Goal: Find specific page/section: Find specific page/section

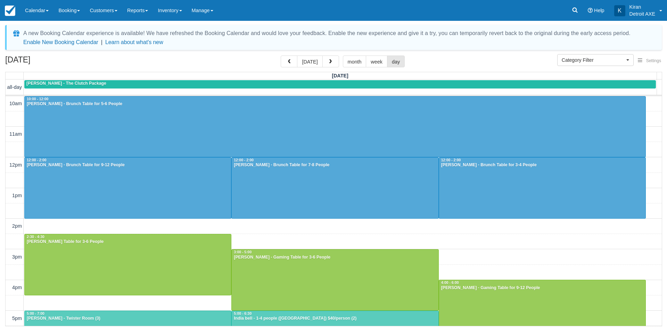
select select
click at [581, 58] on span "Category Filter" at bounding box center [593, 60] width 63 height 7
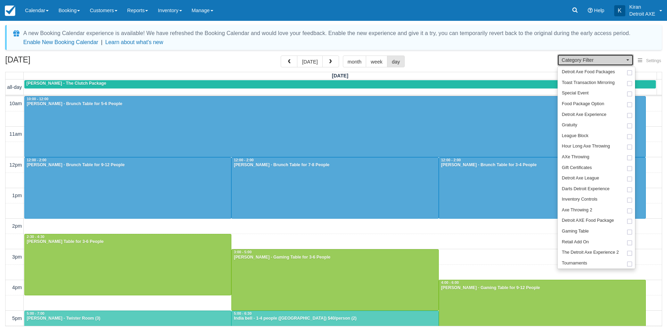
click at [581, 58] on span "Category Filter" at bounding box center [593, 60] width 63 height 7
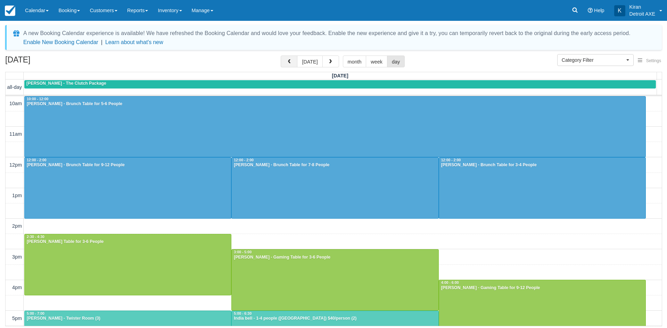
click at [289, 63] on span "button" at bounding box center [289, 61] width 5 height 5
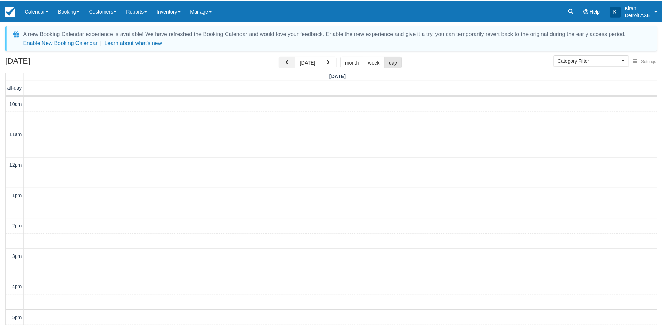
scroll to position [184, 0]
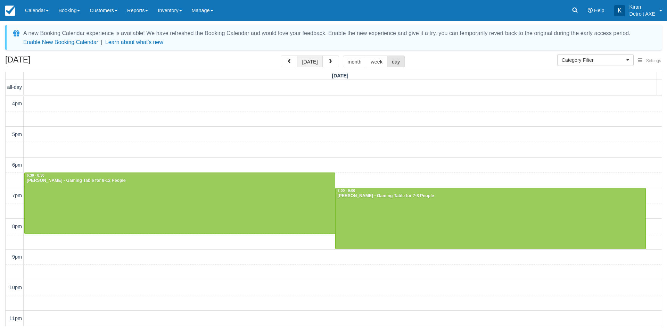
click at [304, 64] on button "[DATE]" at bounding box center [309, 62] width 25 height 12
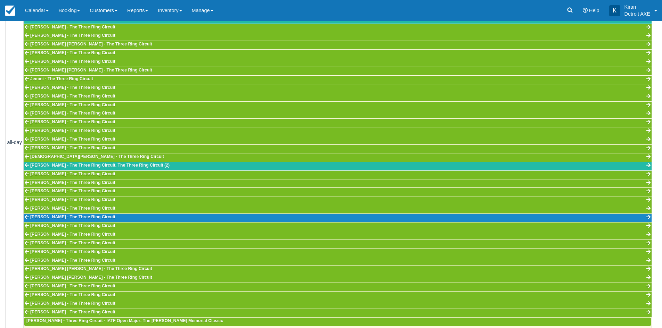
scroll to position [132, 0]
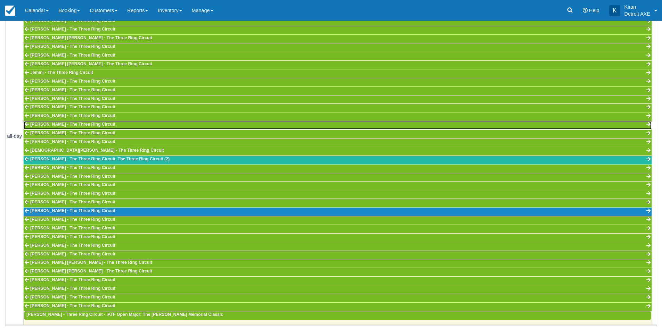
click at [49, 123] on span "Kayla Dill - The Three Ring Circuit" at bounding box center [72, 124] width 85 height 5
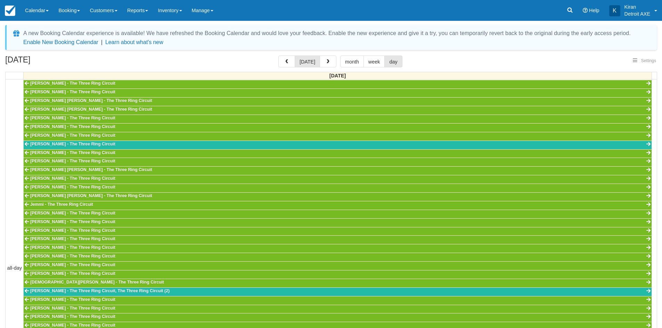
select select
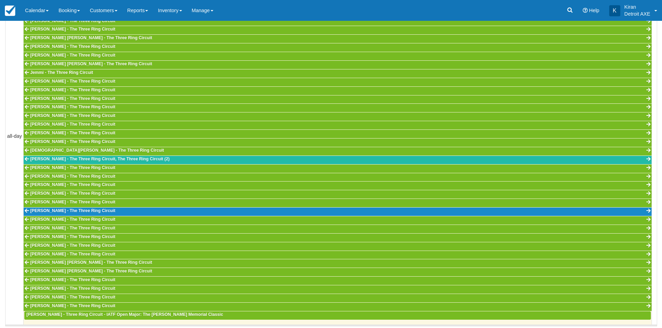
scroll to position [155, 0]
select select
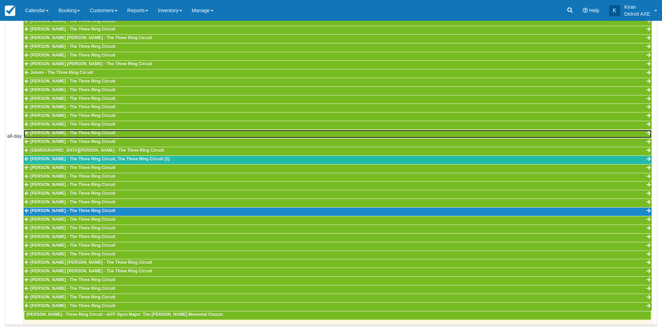
click at [54, 131] on span "[PERSON_NAME] - The Three Ring Circuit" at bounding box center [72, 133] width 85 height 5
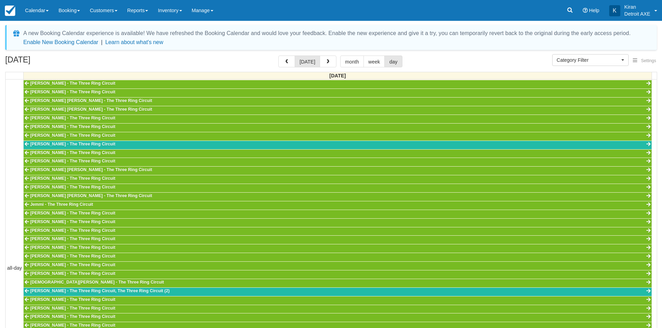
select select
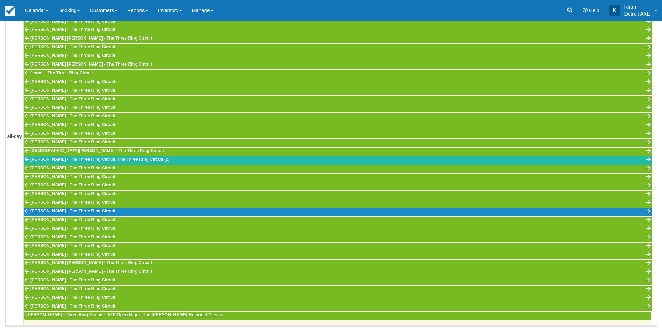
scroll to position [132, 0]
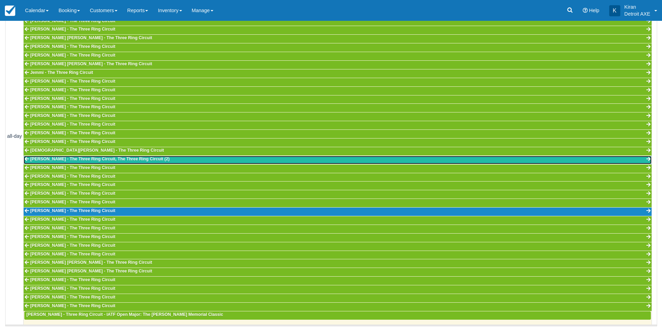
click at [86, 161] on span "[PERSON_NAME] - The Three Ring Circuit, The Three Ring Circuit (2)" at bounding box center [99, 159] width 139 height 5
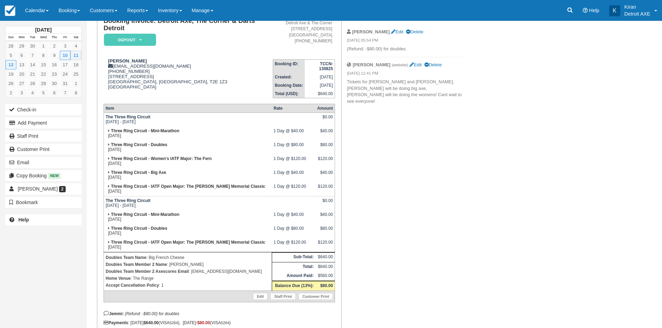
scroll to position [70, 0]
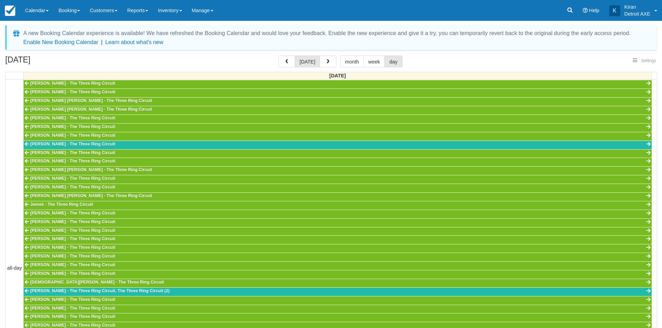
select select
click at [600, 60] on span "Category Filter" at bounding box center [588, 60] width 63 height 7
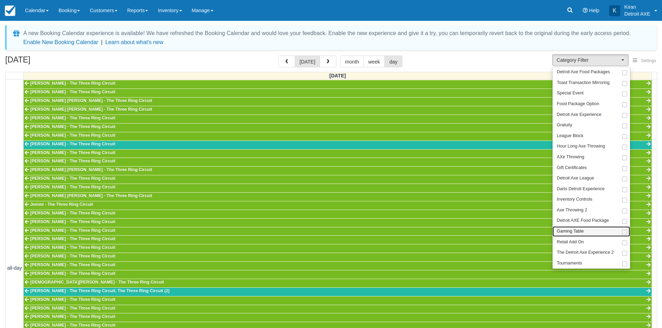
click at [610, 231] on link "Gaming Table" at bounding box center [591, 232] width 77 height 11
select select "6"
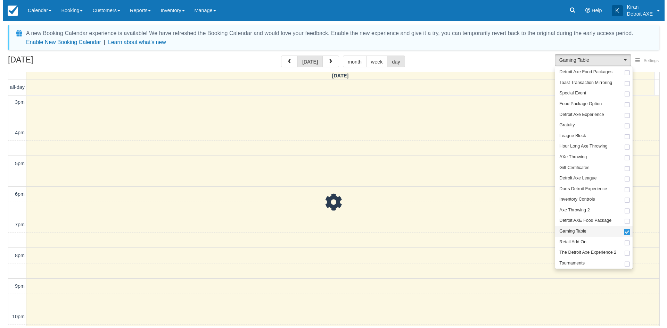
scroll to position [90, 0]
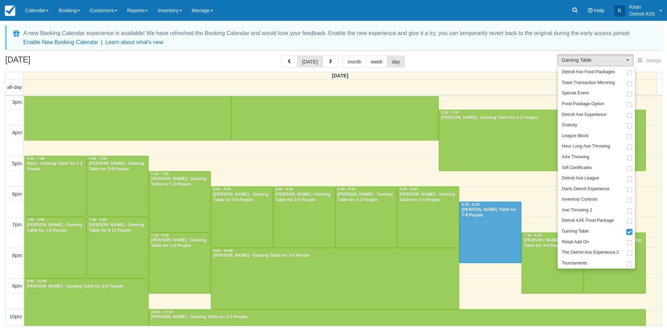
click at [515, 62] on div "October 11, 2025 today month week day" at bounding box center [333, 63] width 657 height 15
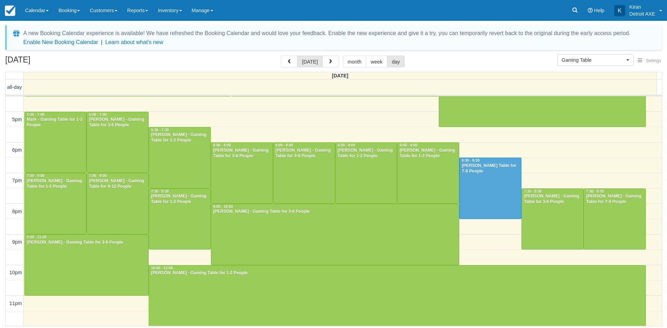
scroll to position [199, 0]
click at [329, 64] on span "button" at bounding box center [330, 61] width 5 height 5
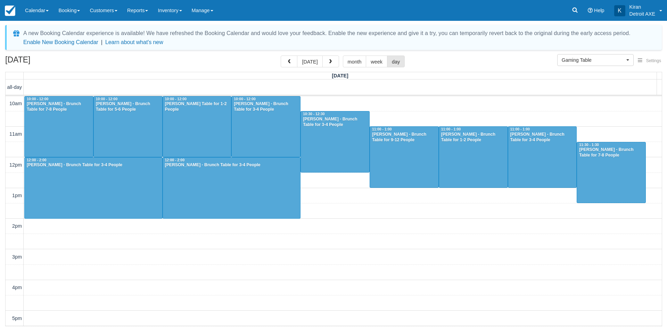
scroll to position [184, 0]
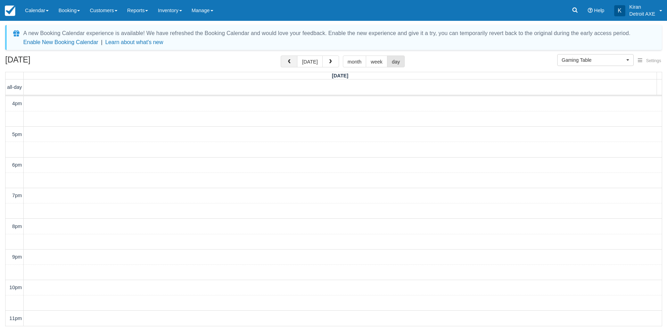
click at [284, 64] on button "button" at bounding box center [289, 62] width 17 height 12
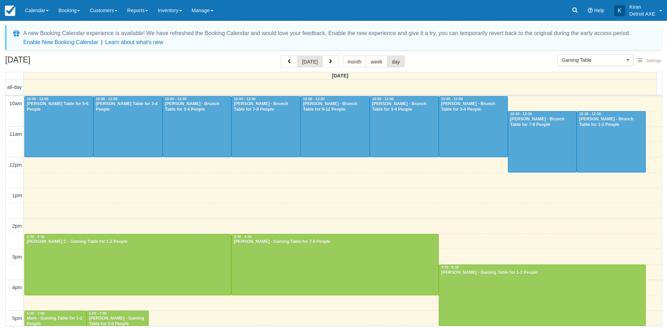
scroll to position [184, 0]
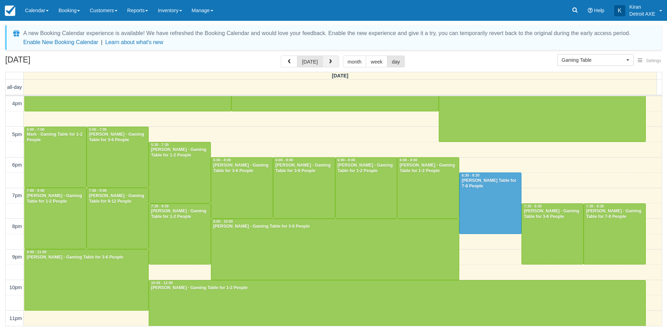
click at [328, 60] on span "button" at bounding box center [330, 61] width 5 height 5
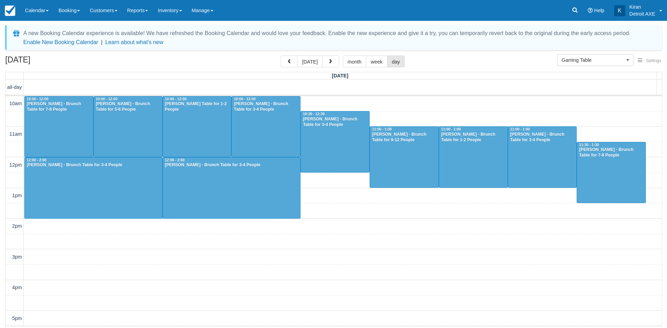
scroll to position [184, 0]
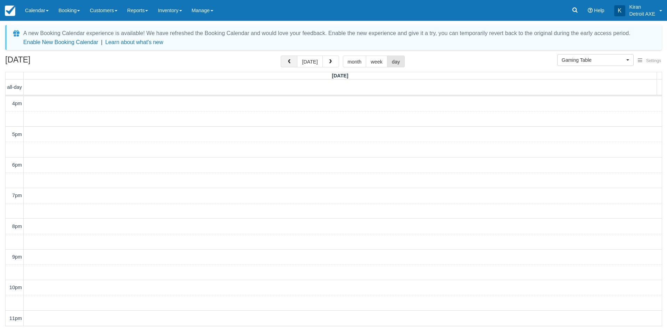
click at [294, 63] on button "button" at bounding box center [289, 62] width 17 height 12
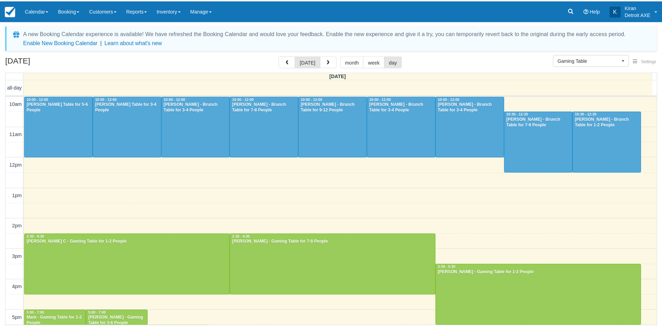
scroll to position [184, 0]
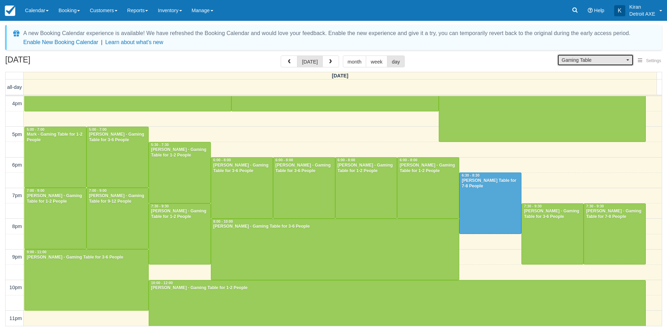
click at [620, 58] on span "Gaming Table" at bounding box center [593, 60] width 63 height 7
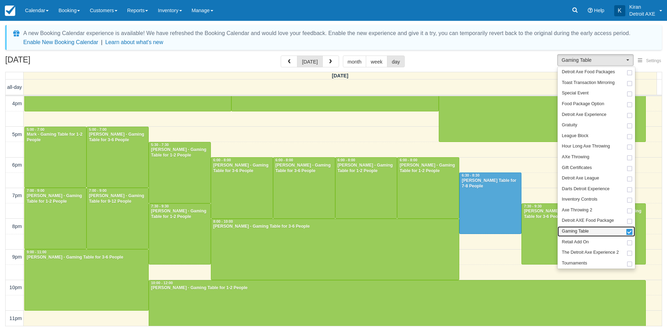
click at [630, 231] on span at bounding box center [629, 232] width 7 height 5
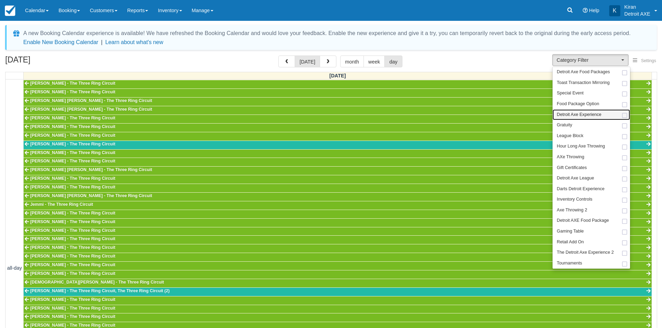
click at [619, 114] on link "Detroit Axe Experience" at bounding box center [591, 114] width 77 height 11
select select "14"
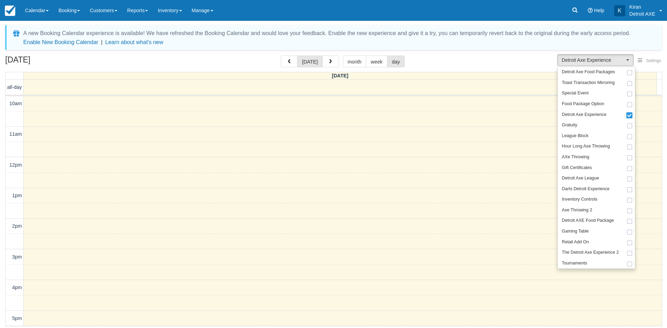
scroll to position [184, 0]
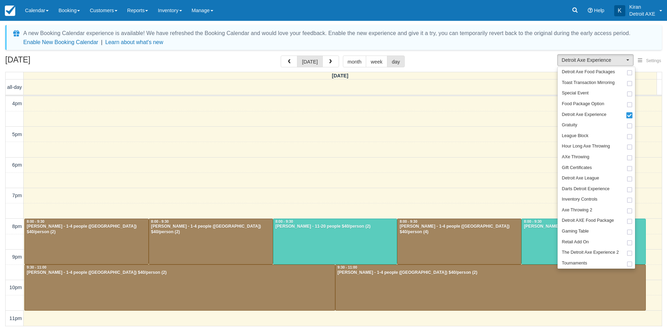
click at [444, 54] on div "A new Booking Calendar experience is available! We have refreshed the Booking C…" at bounding box center [333, 176] width 657 height 303
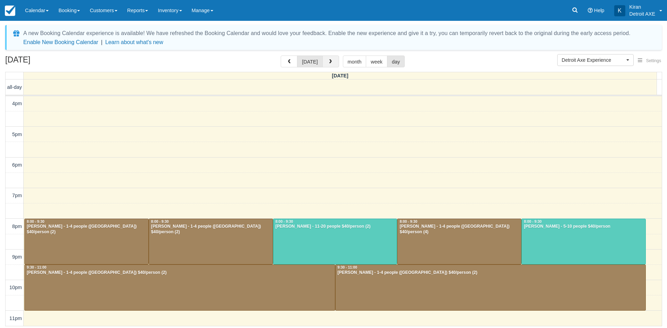
click at [328, 63] on span "button" at bounding box center [330, 61] width 5 height 5
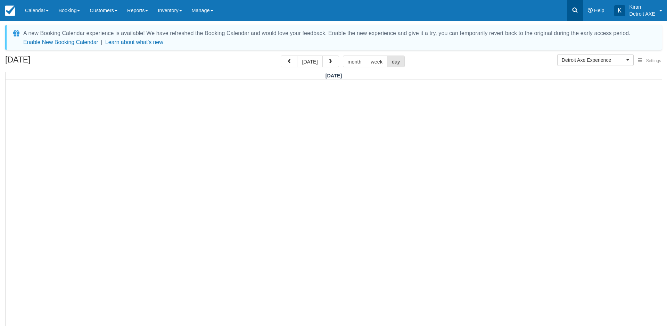
click at [579, 6] on link at bounding box center [575, 10] width 16 height 21
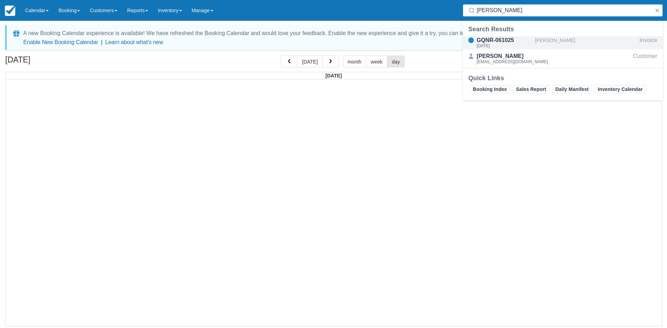
type input "sarah harr"
click at [556, 41] on div "Sarah Harris" at bounding box center [586, 42] width 102 height 13
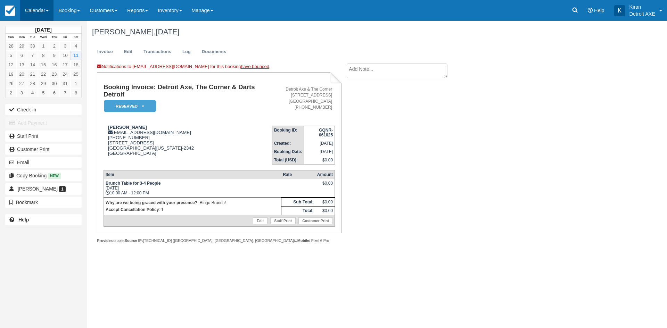
click at [51, 15] on link "Calendar" at bounding box center [36, 10] width 33 height 21
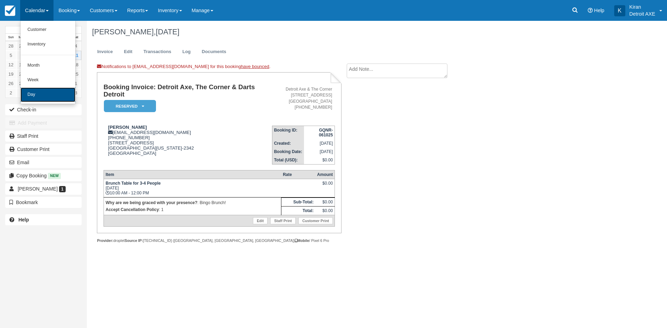
click at [44, 96] on link "Day" at bounding box center [48, 95] width 55 height 15
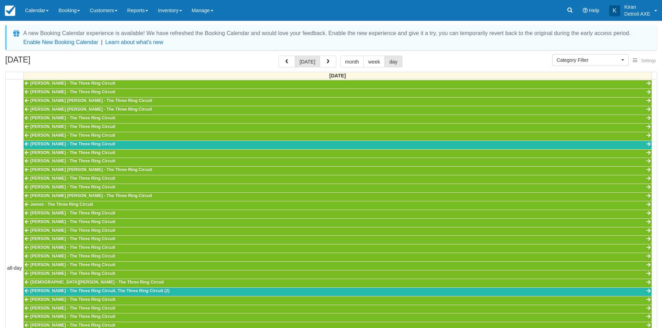
select select
click at [289, 60] on span "button" at bounding box center [286, 61] width 5 height 5
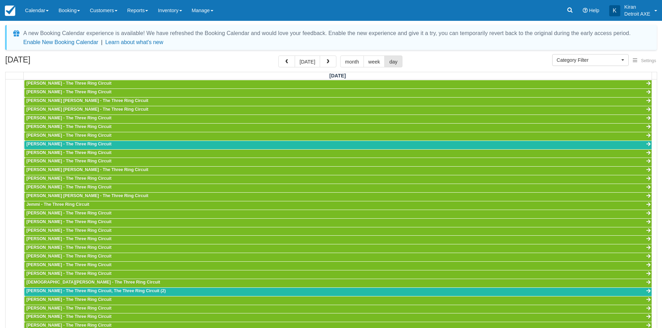
scroll to position [199, 0]
click at [569, 11] on icon at bounding box center [569, 10] width 7 height 7
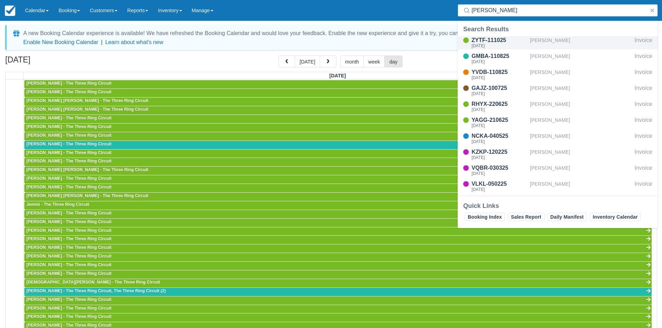
type input "lori"
click at [534, 39] on div "Lori Stec" at bounding box center [581, 42] width 102 height 13
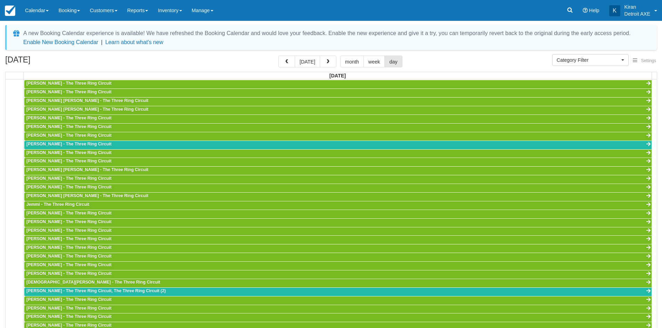
scroll to position [155, 0]
click at [598, 56] on button "Category Filter" at bounding box center [590, 60] width 76 height 12
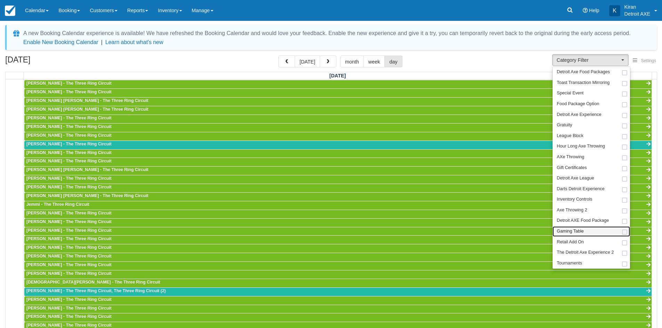
click at [624, 232] on span at bounding box center [624, 232] width 7 height 5
select select "6"
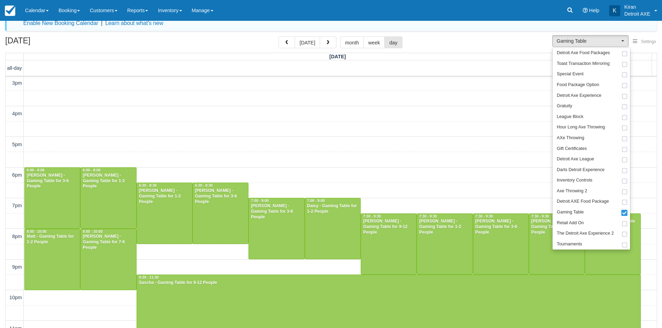
scroll to position [29, 0]
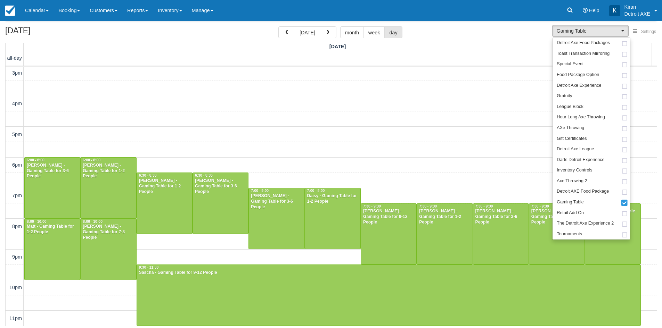
click at [450, 0] on div "Menu Calendar Customer Inventory Month Week Day Booking Daily Manifest Daily Li…" at bounding box center [331, 10] width 662 height 21
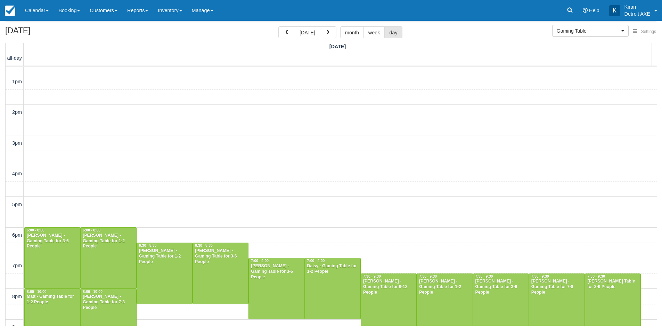
scroll to position [155, 0]
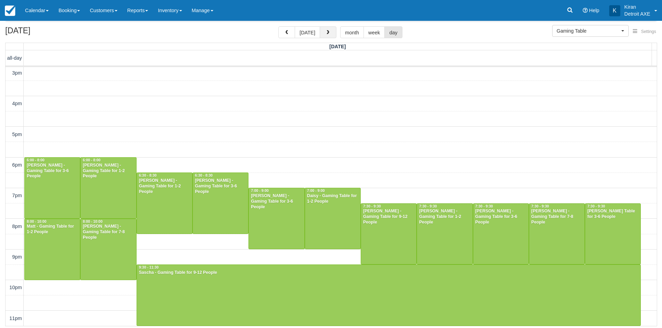
click at [328, 32] on span "button" at bounding box center [328, 32] width 5 height 5
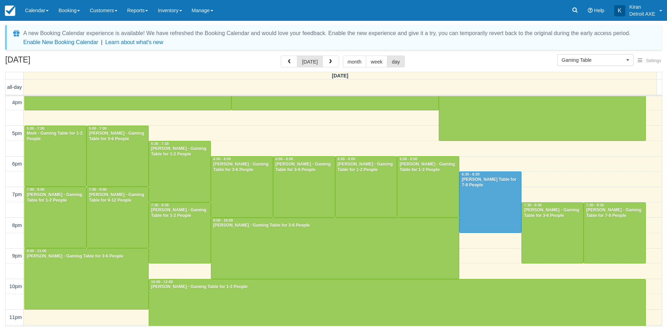
scroll to position [199, 0]
